Goal: Task Accomplishment & Management: Manage account settings

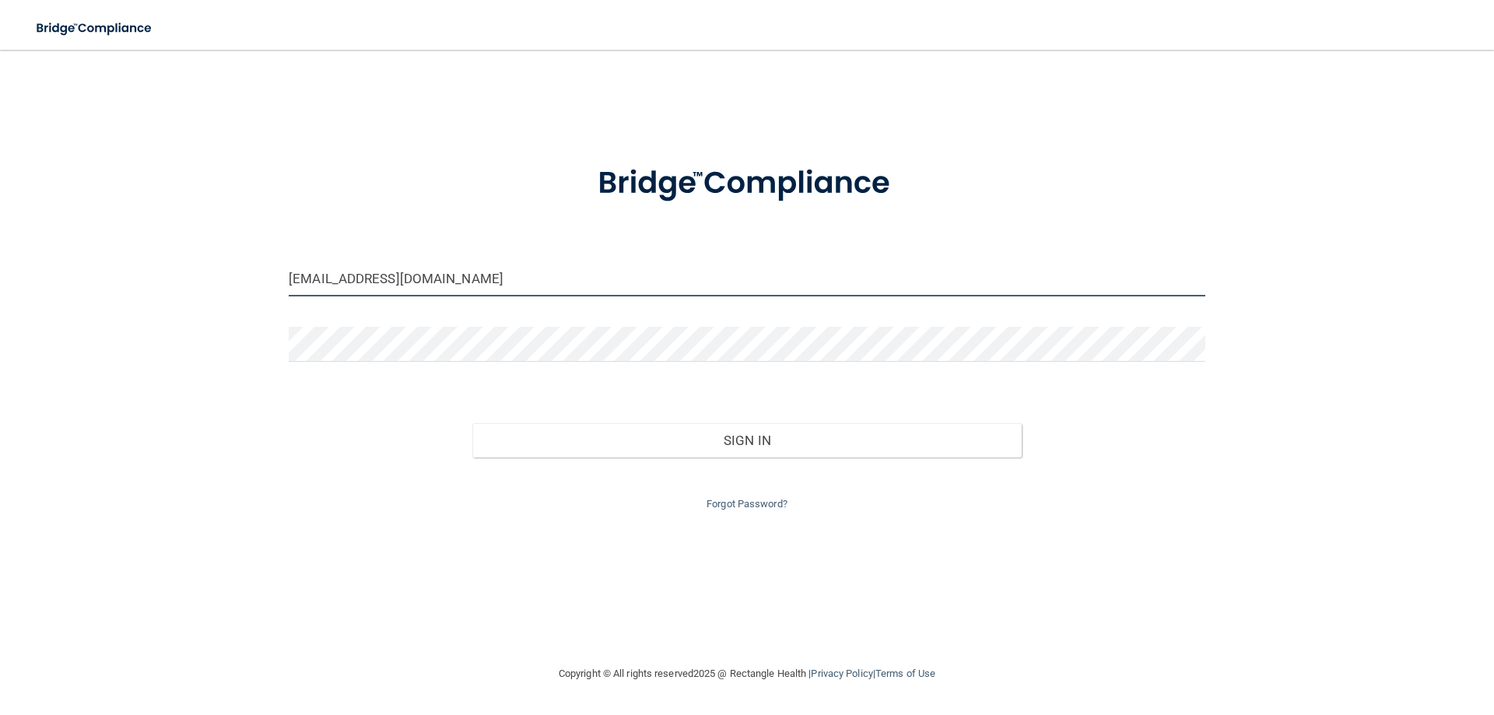
drag, startPoint x: 626, startPoint y: 280, endPoint x: 311, endPoint y: 254, distance: 316.2
click at [311, 254] on form "[EMAIL_ADDRESS][DOMAIN_NAME] Invalid email/password. You don't have permission …" at bounding box center [747, 328] width 916 height 370
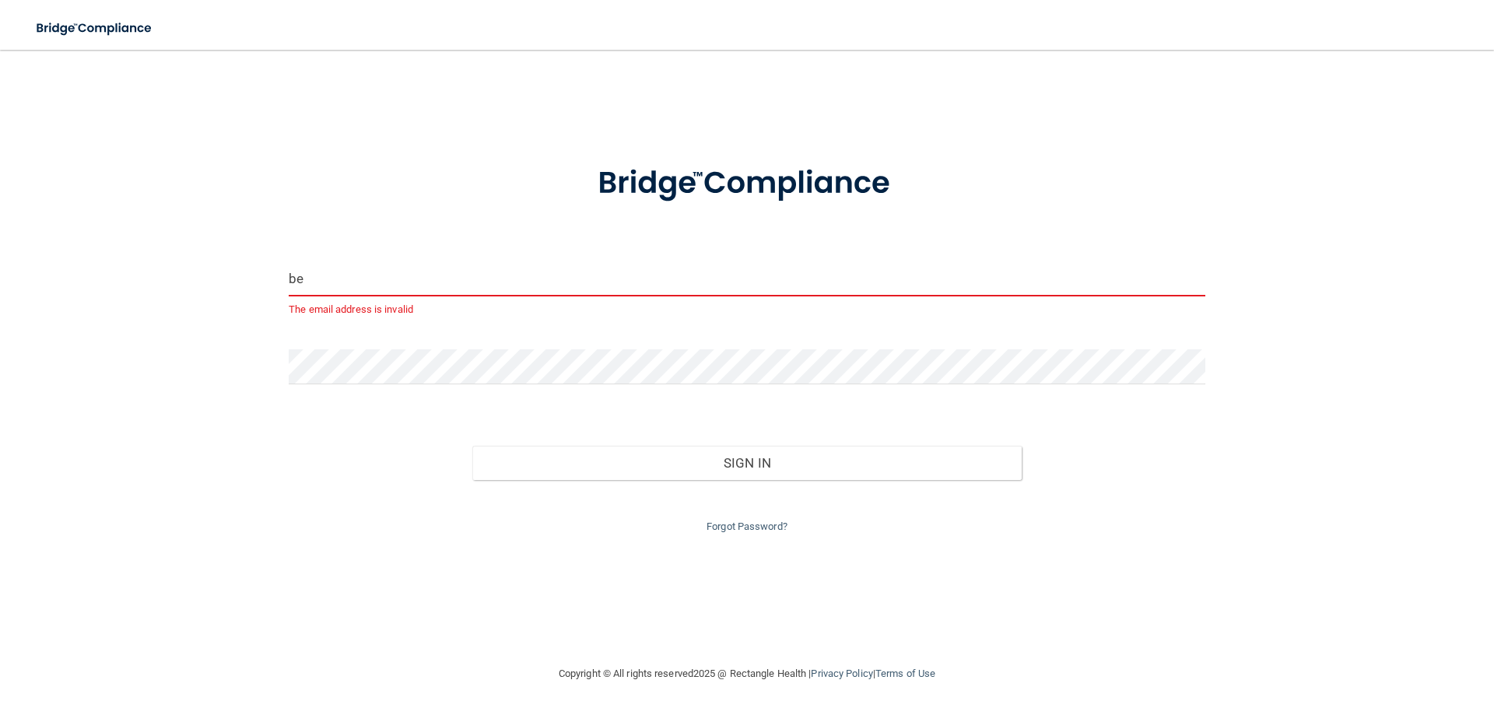
type input "b"
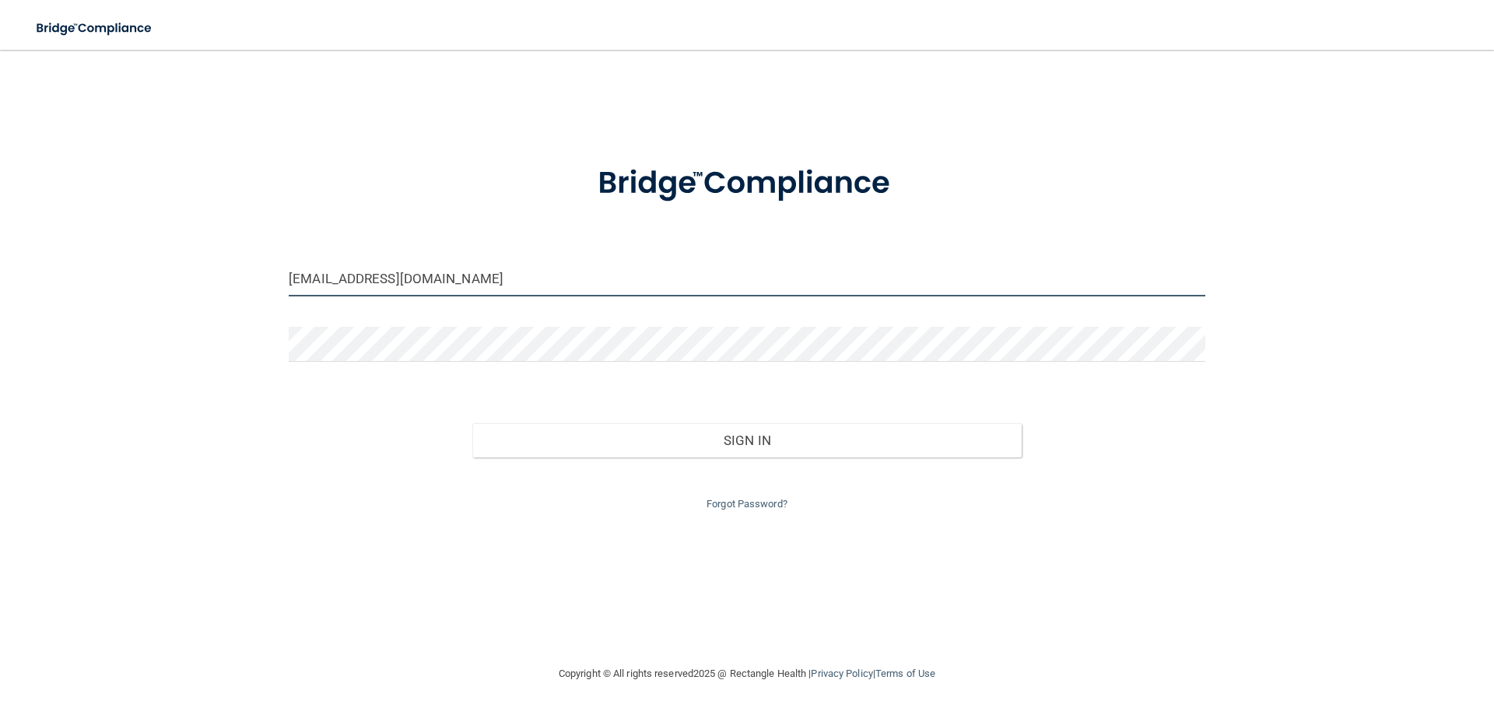
type input "[EMAIL_ADDRESS][DOMAIN_NAME]"
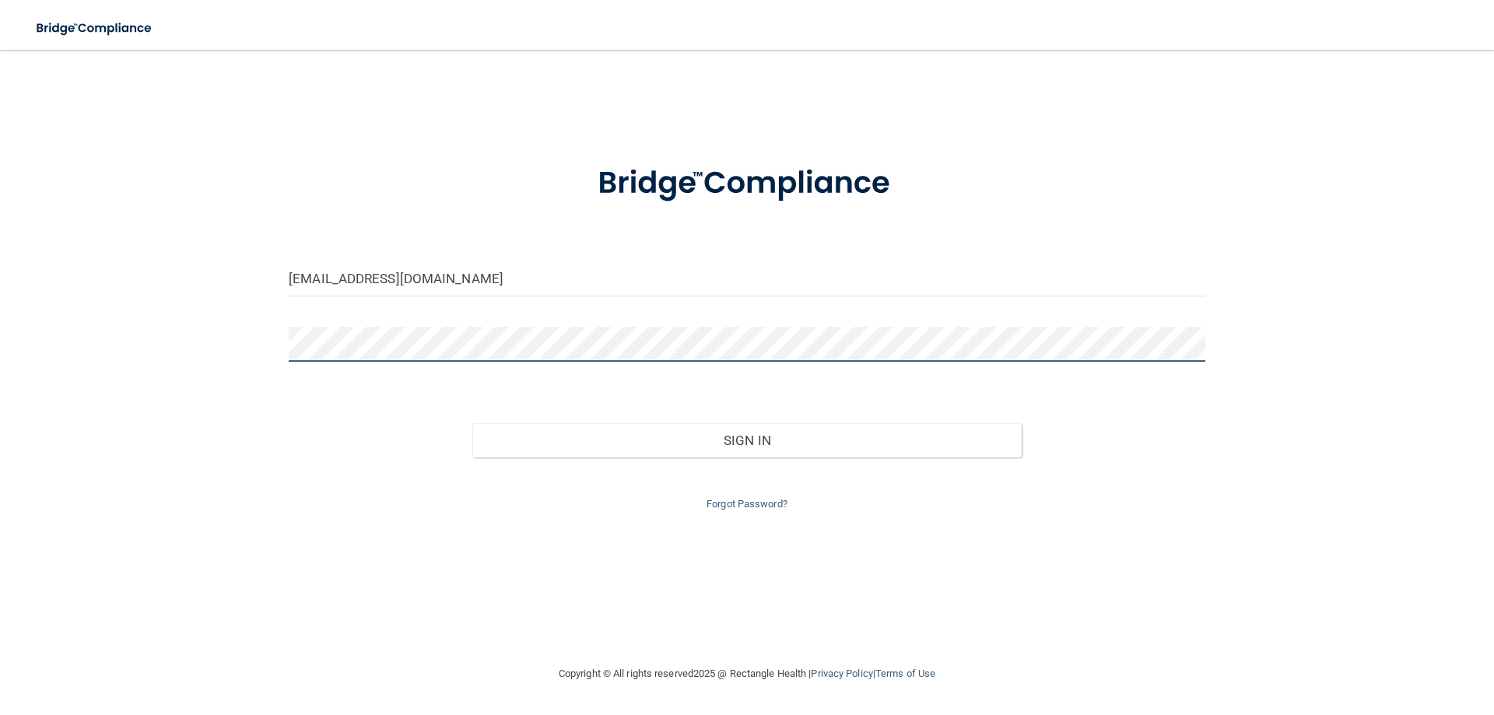
click at [472, 423] on button "Sign In" at bounding box center [747, 440] width 550 height 34
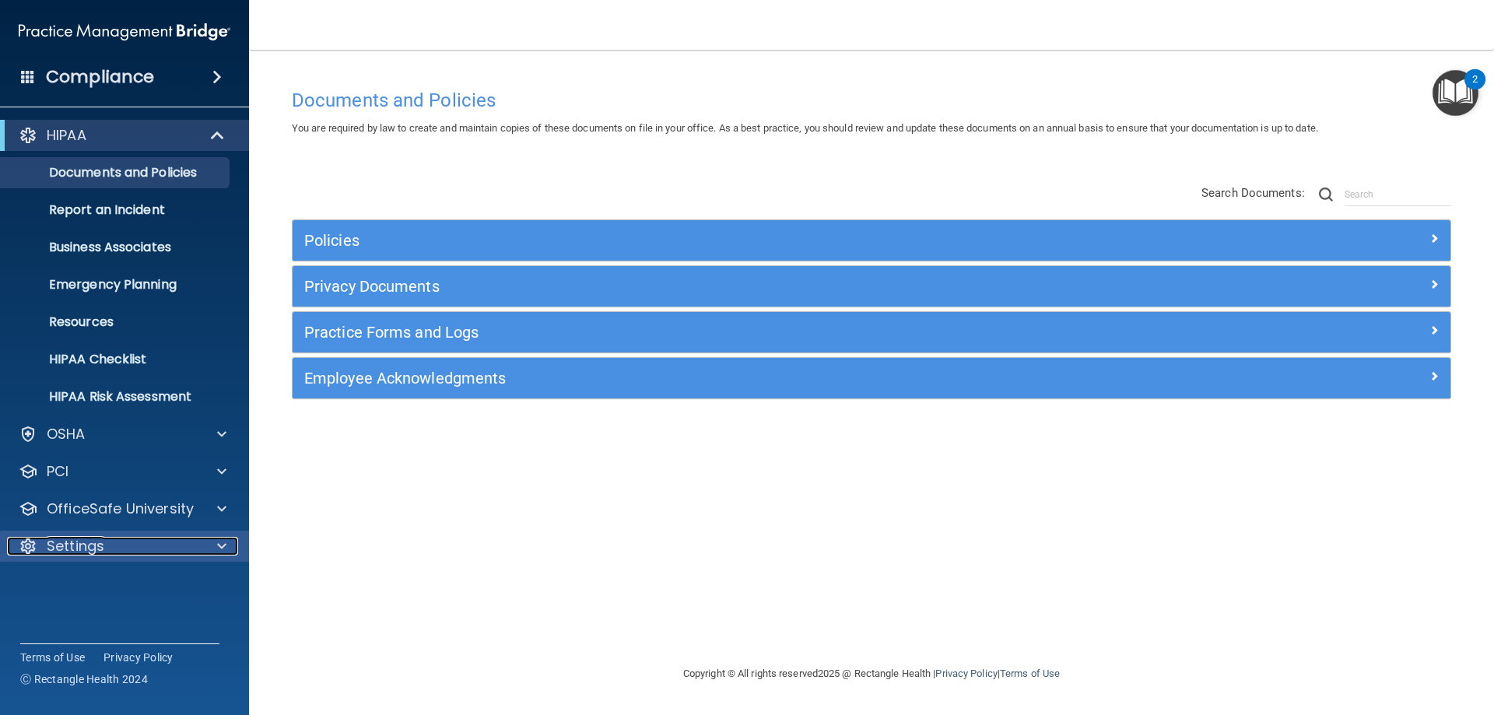
click at [79, 545] on p "Settings" at bounding box center [76, 546] width 58 height 19
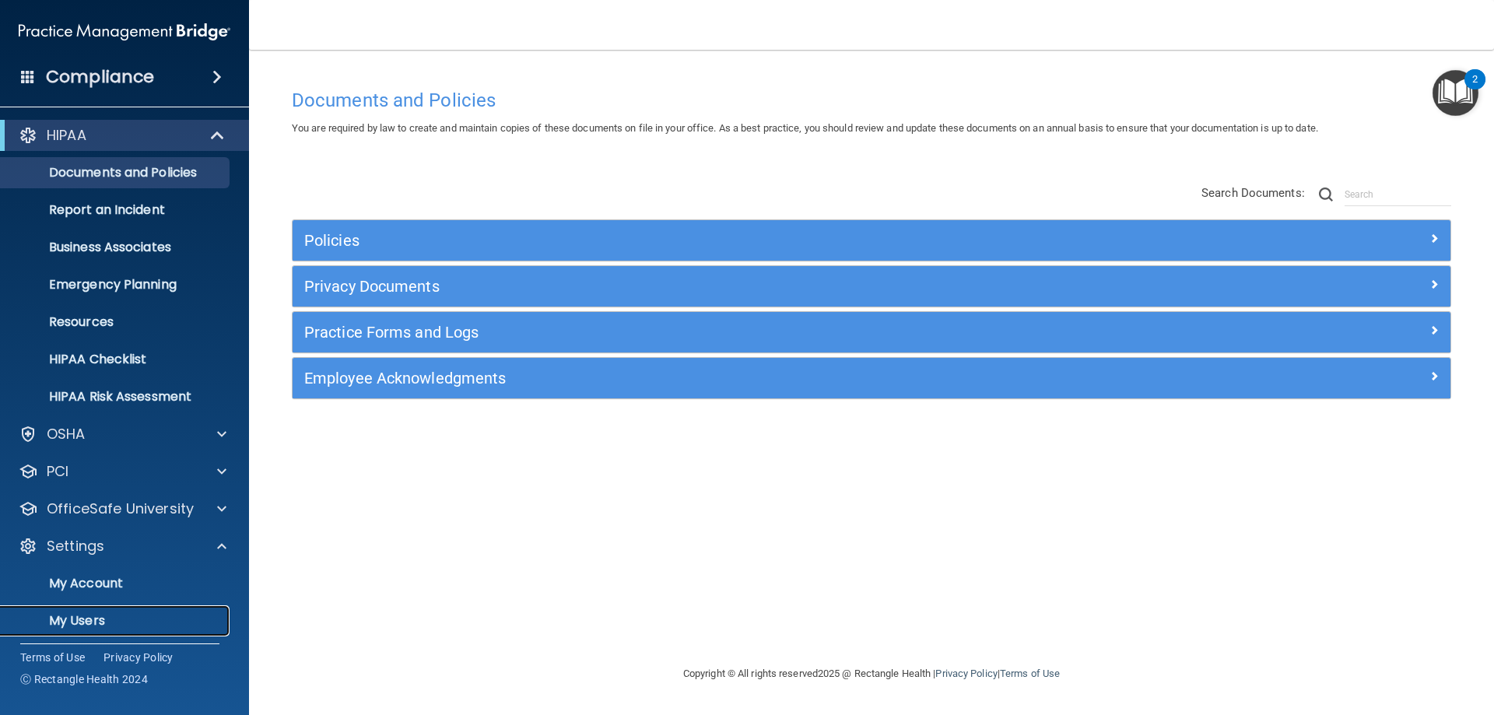
click at [75, 622] on p "My Users" at bounding box center [116, 621] width 212 height 16
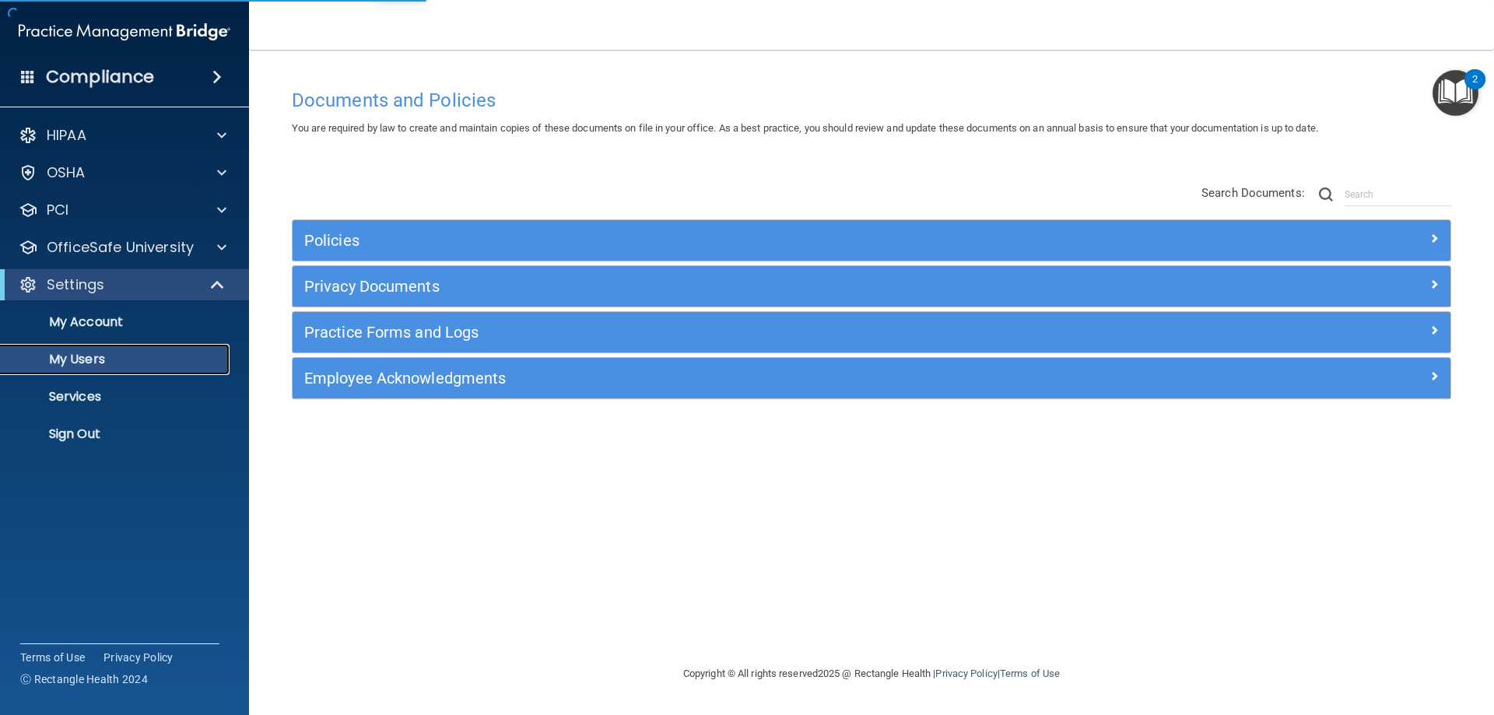
select select "20"
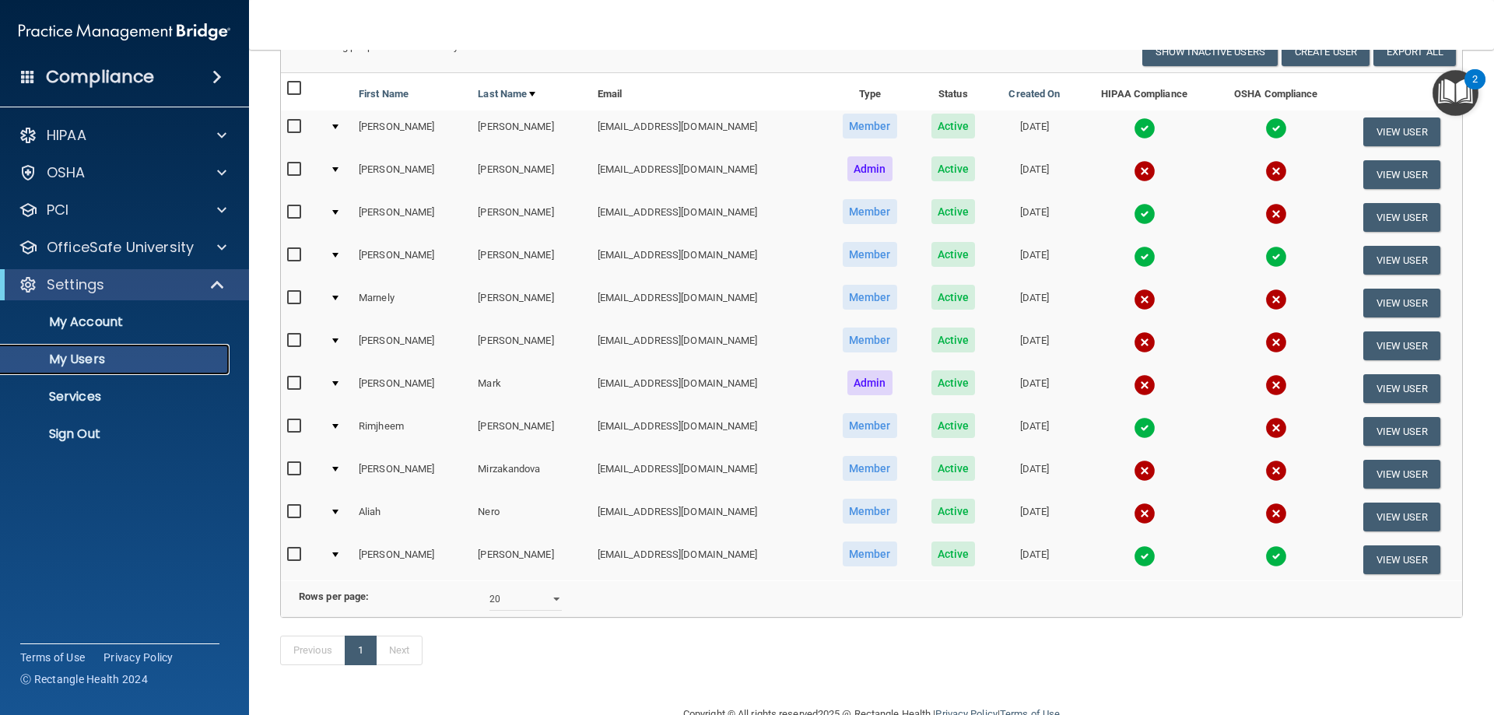
scroll to position [156, 0]
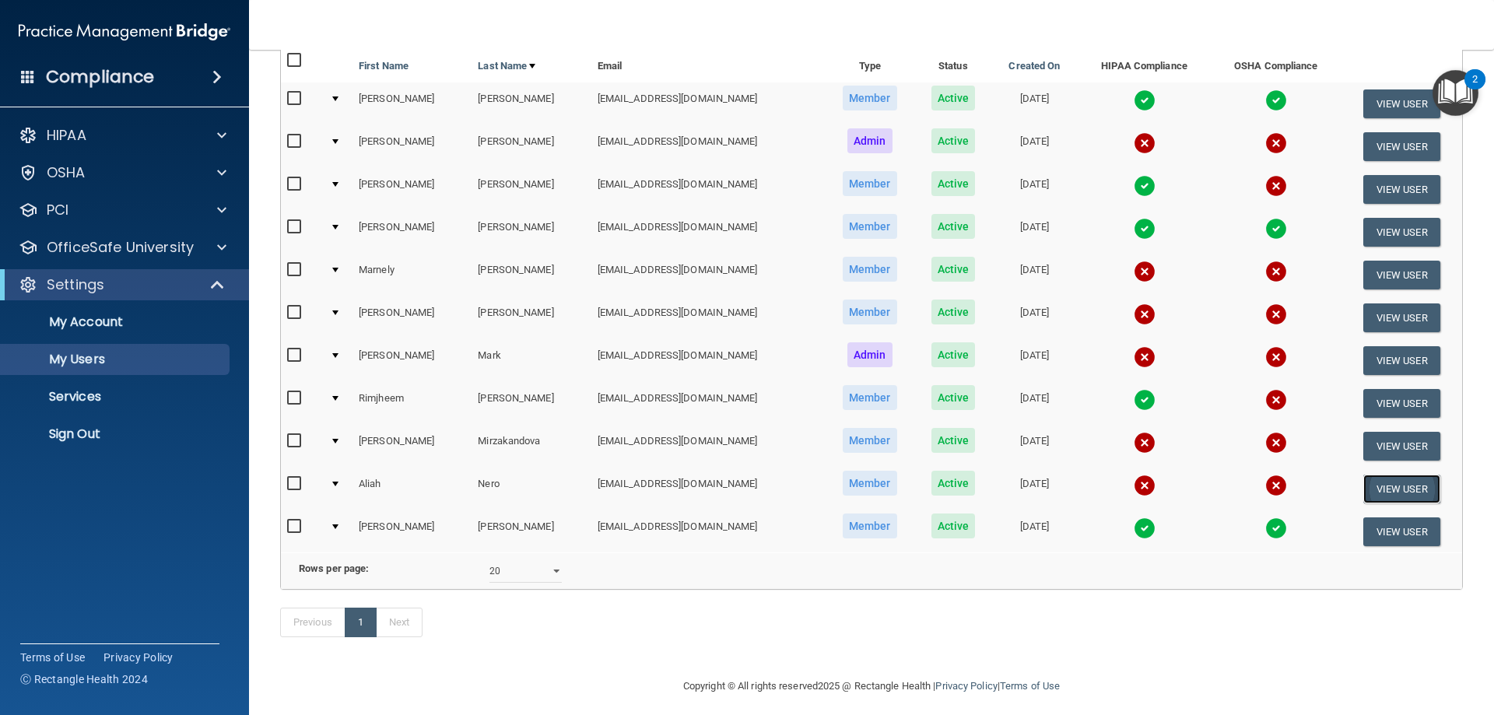
click at [1383, 482] on button "View User" at bounding box center [1401, 489] width 77 height 29
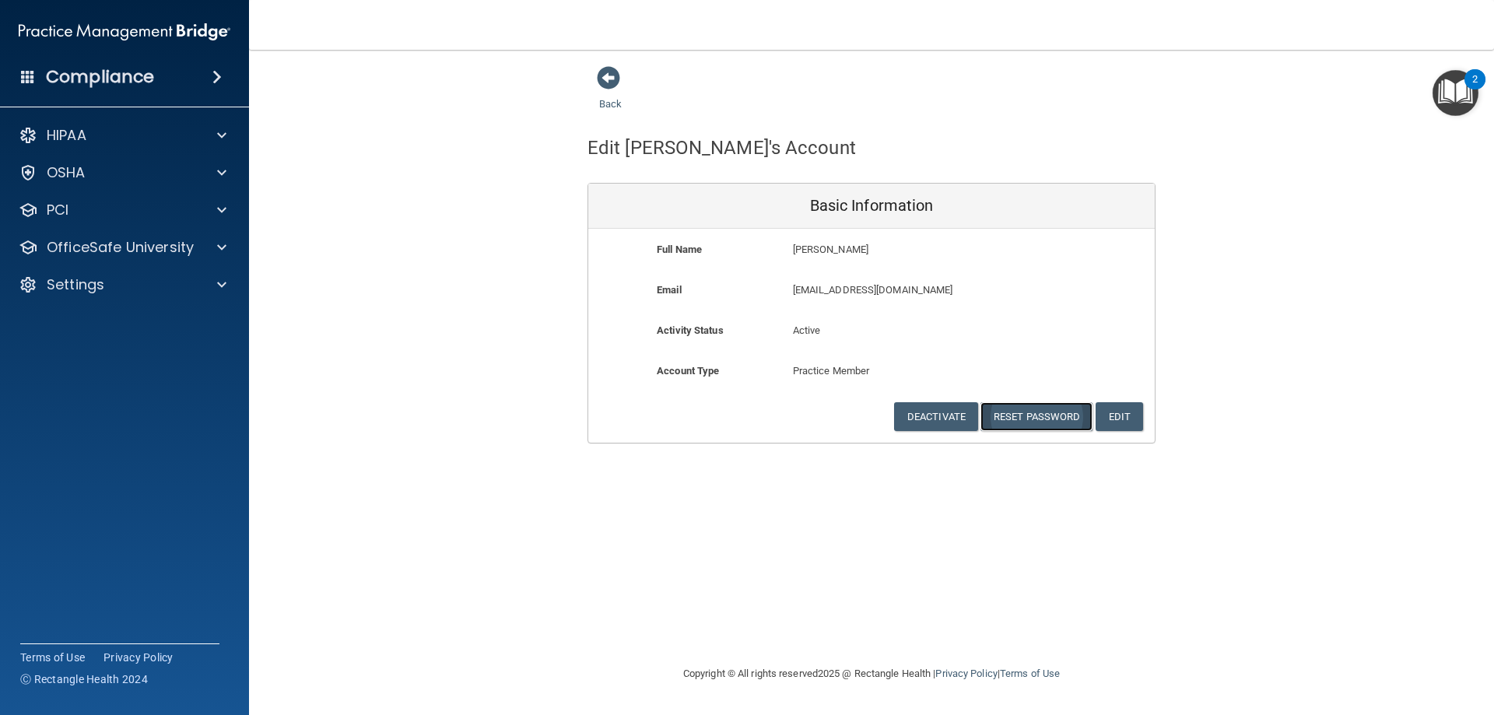
click at [1047, 422] on button "Reset Password" at bounding box center [1036, 416] width 112 height 29
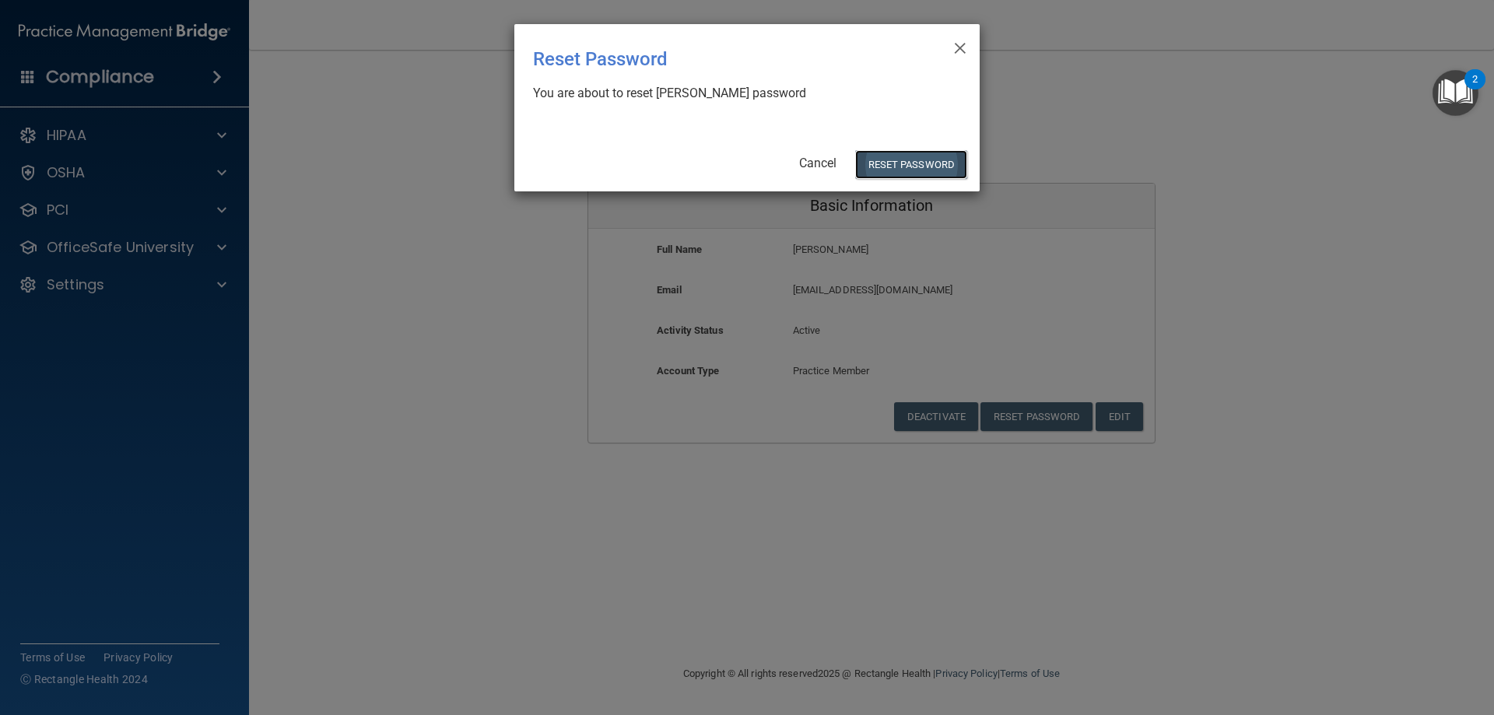
click at [921, 154] on button "Reset Password" at bounding box center [911, 164] width 112 height 29
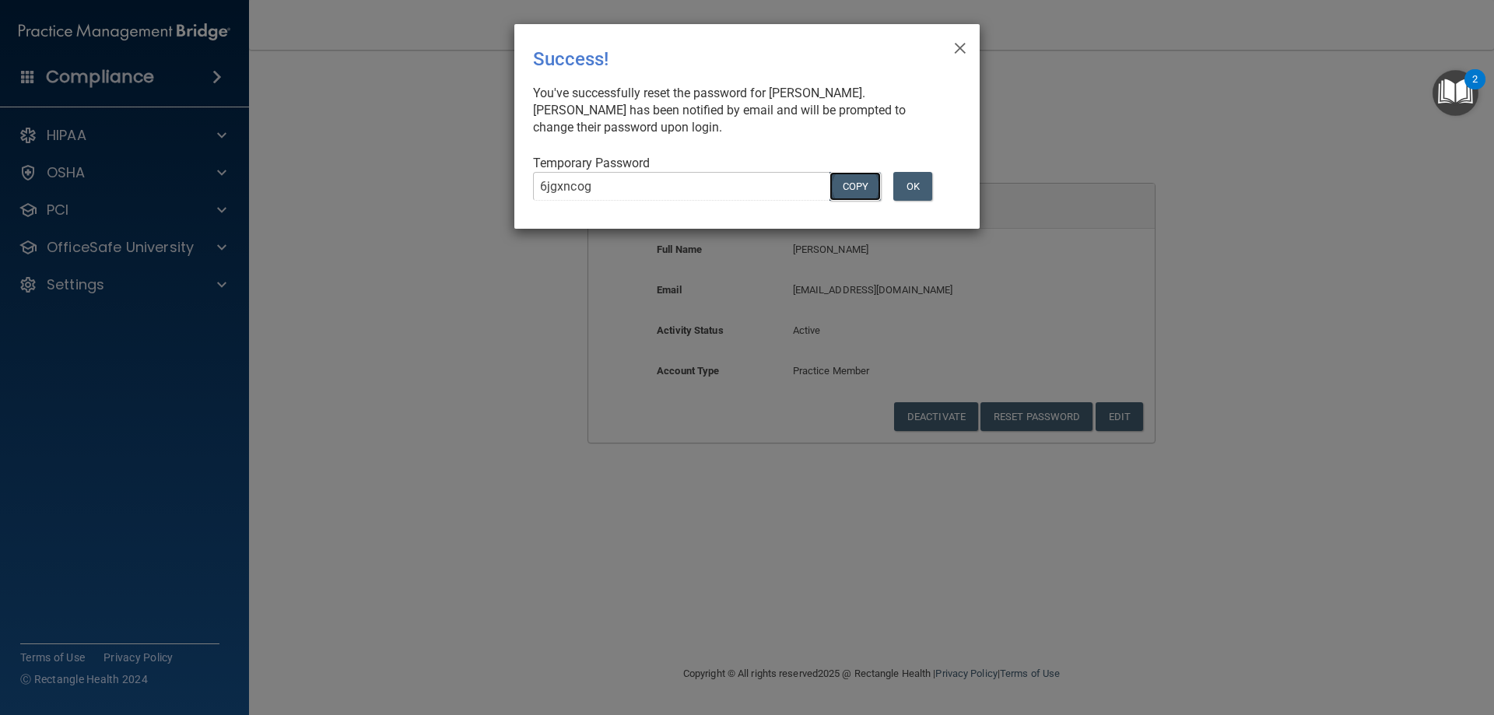
click at [853, 187] on button "COPY" at bounding box center [854, 186] width 51 height 29
click at [904, 195] on button "OK" at bounding box center [912, 186] width 39 height 29
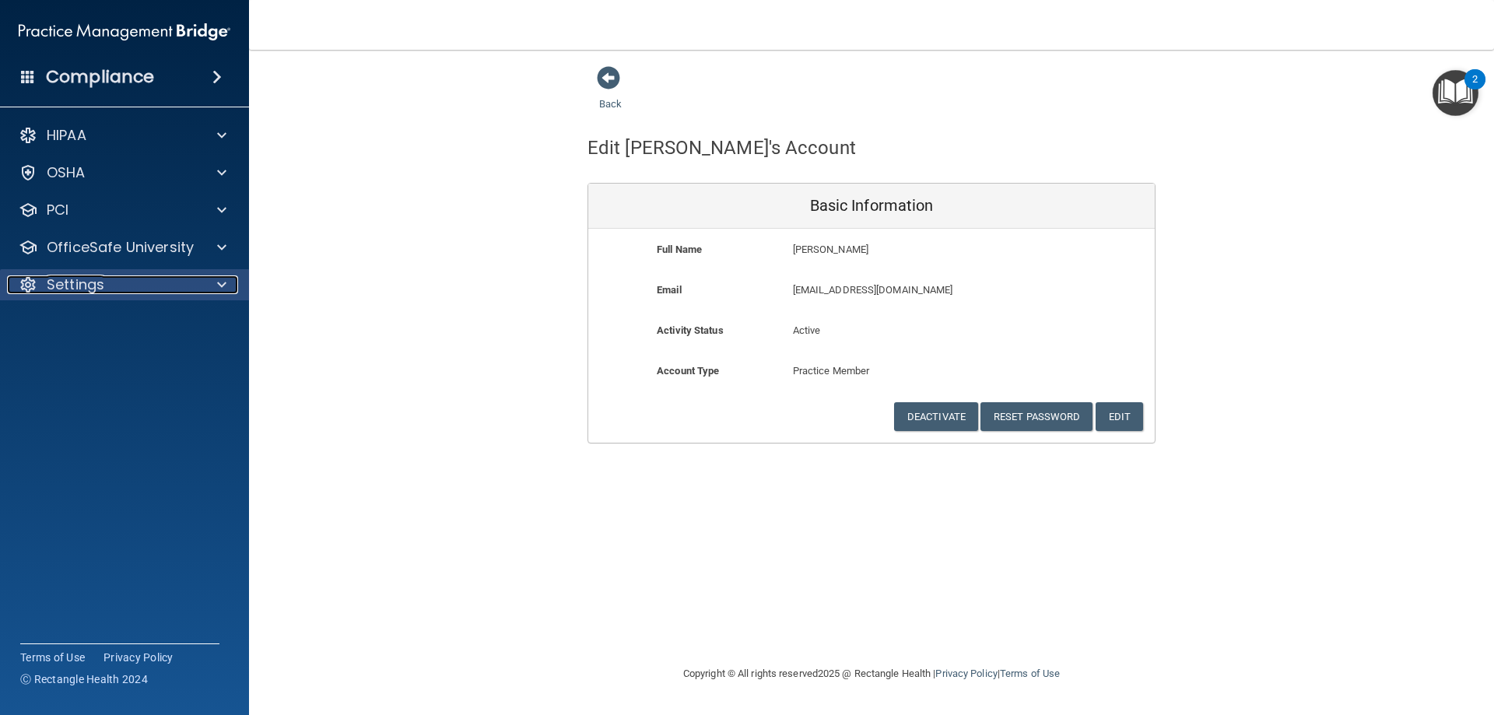
click at [66, 286] on p "Settings" at bounding box center [76, 284] width 58 height 19
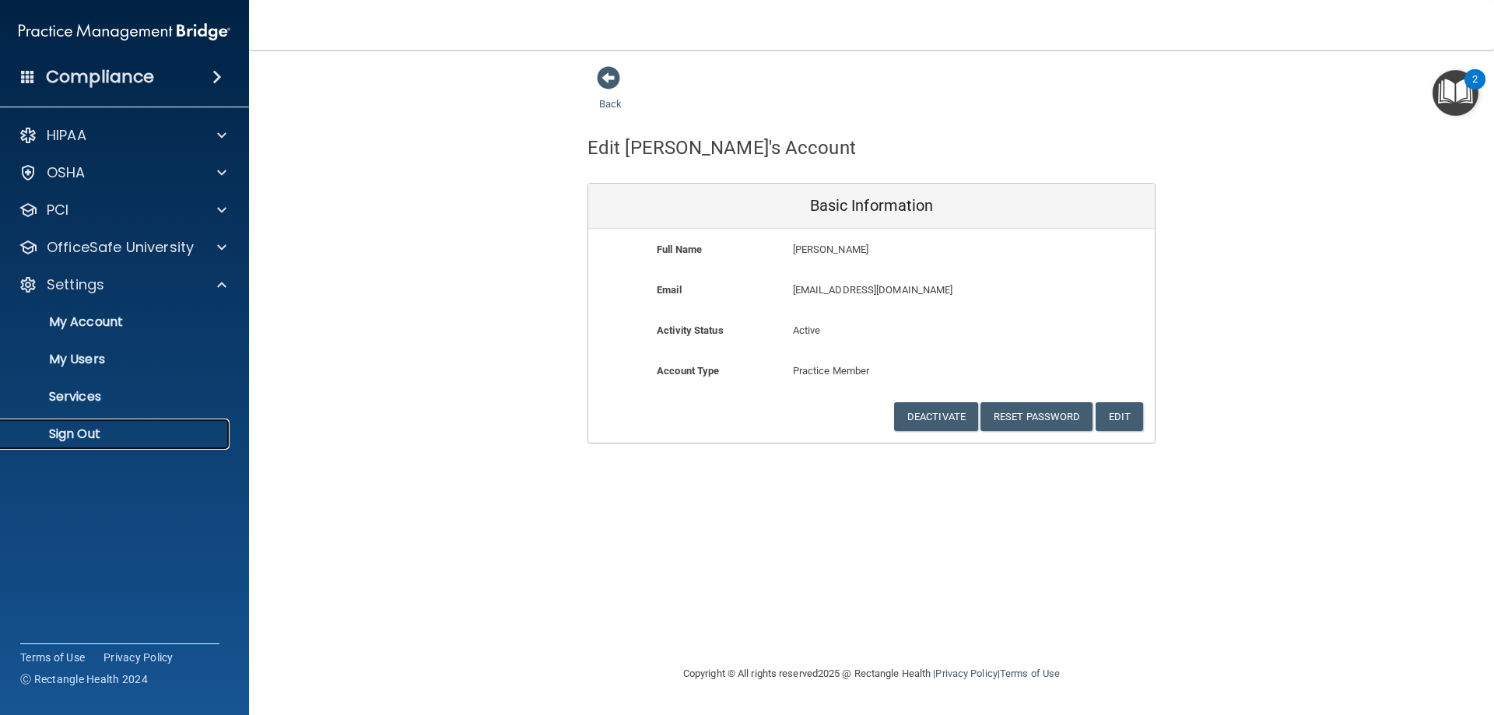
click at [63, 433] on p "Sign Out" at bounding box center [116, 434] width 212 height 16
